Goal: Task Accomplishment & Management: Use online tool/utility

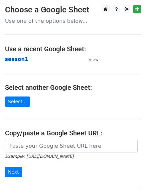
click at [14, 59] on strong "season1" at bounding box center [16, 59] width 23 height 6
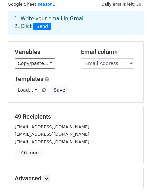
scroll to position [80, 0]
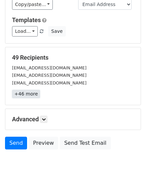
click at [31, 96] on link "+46 more" at bounding box center [26, 94] width 28 height 8
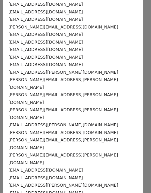
scroll to position [237, 0]
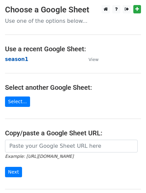
click at [11, 58] on strong "season1" at bounding box center [16, 59] width 23 height 6
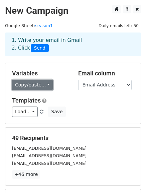
click at [37, 84] on link "Copy/paste..." at bounding box center [32, 85] width 41 height 10
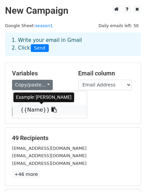
click at [32, 110] on link "{{Name}}" at bounding box center [49, 109] width 75 height 11
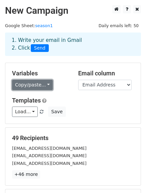
click at [22, 84] on link "Copy/paste..." at bounding box center [32, 85] width 41 height 10
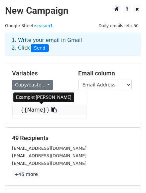
click at [28, 110] on link "{{Name}}" at bounding box center [49, 109] width 75 height 11
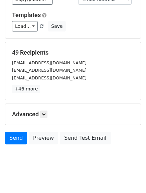
scroll to position [94, 0]
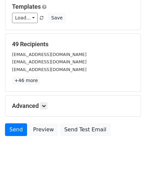
click at [39, 106] on h5 "Advanced" at bounding box center [73, 105] width 122 height 7
click at [43, 107] on link at bounding box center [43, 105] width 7 height 7
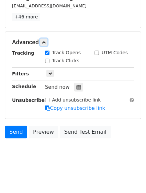
scroll to position [162, 0]
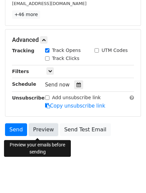
click at [37, 131] on link "Preview" at bounding box center [43, 129] width 29 height 13
